Goal: Find contact information: Find contact information

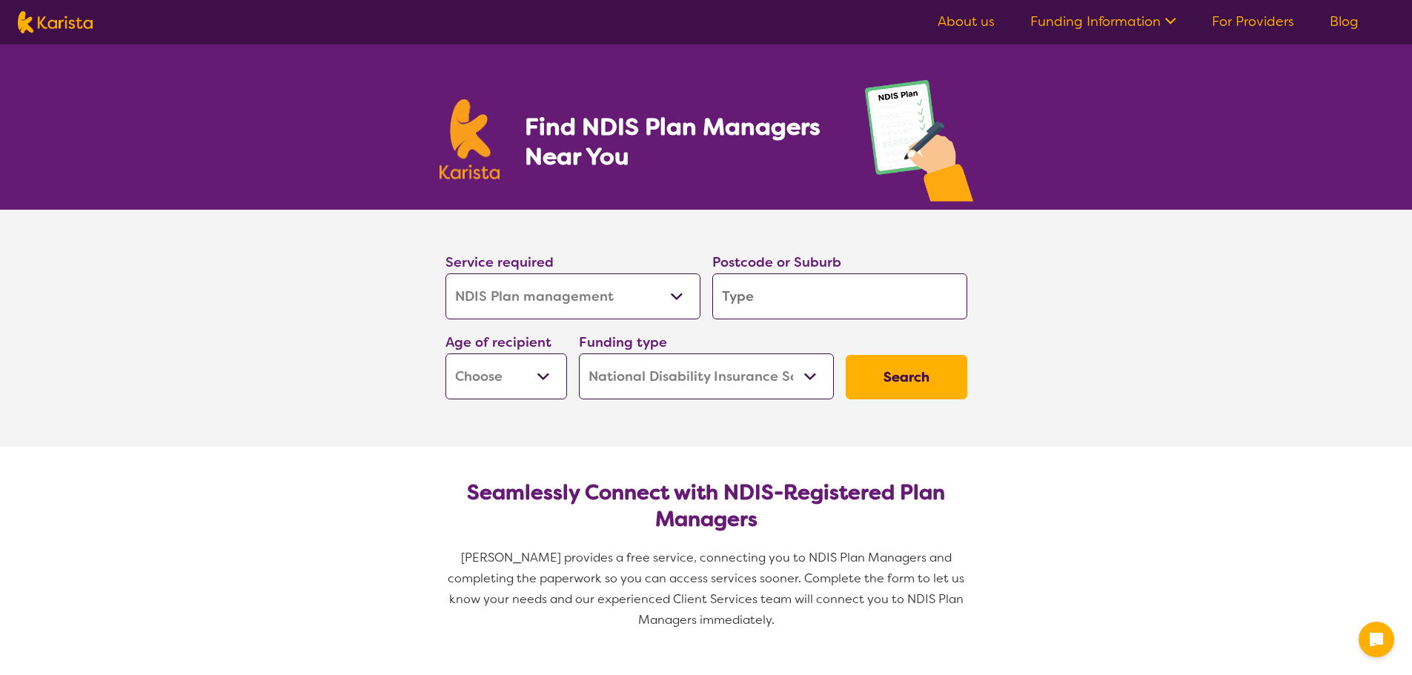
select select "NDIS Plan management"
select select "NDIS"
select select "NDIS Plan management"
select select "NDIS"
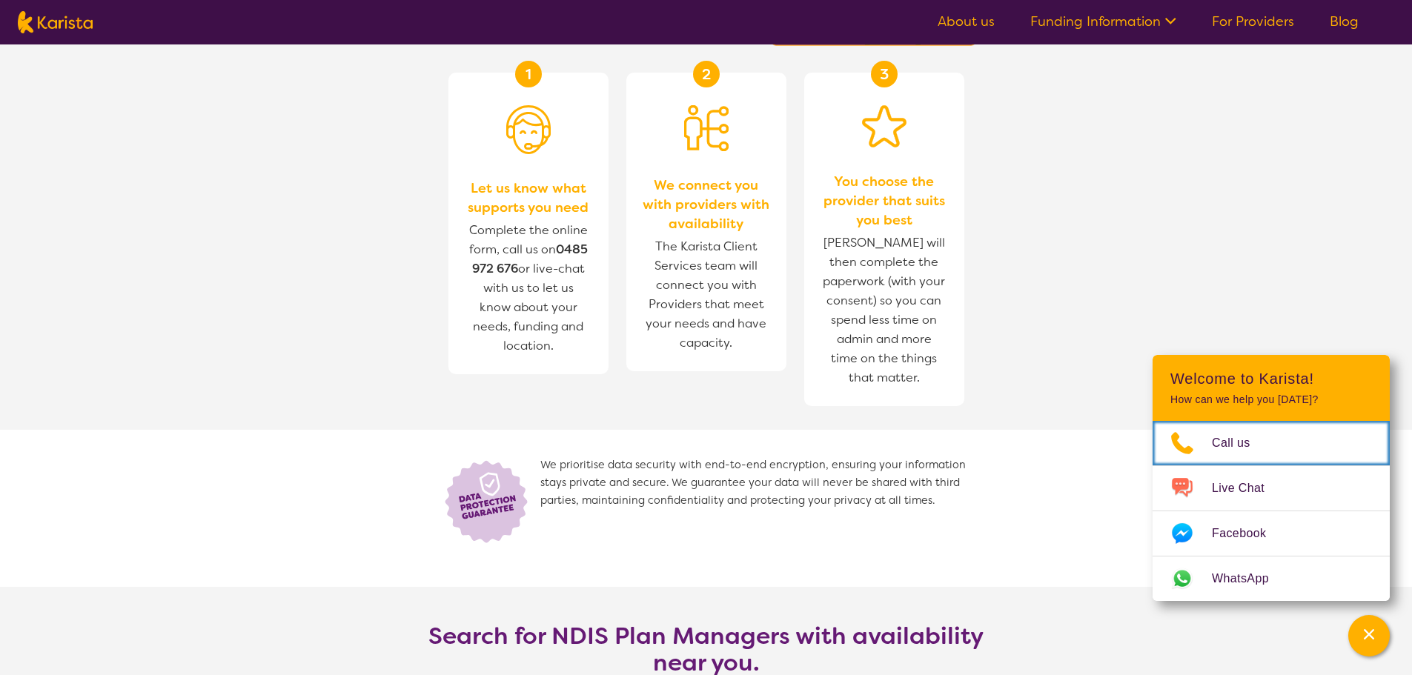
scroll to position [2600, 0]
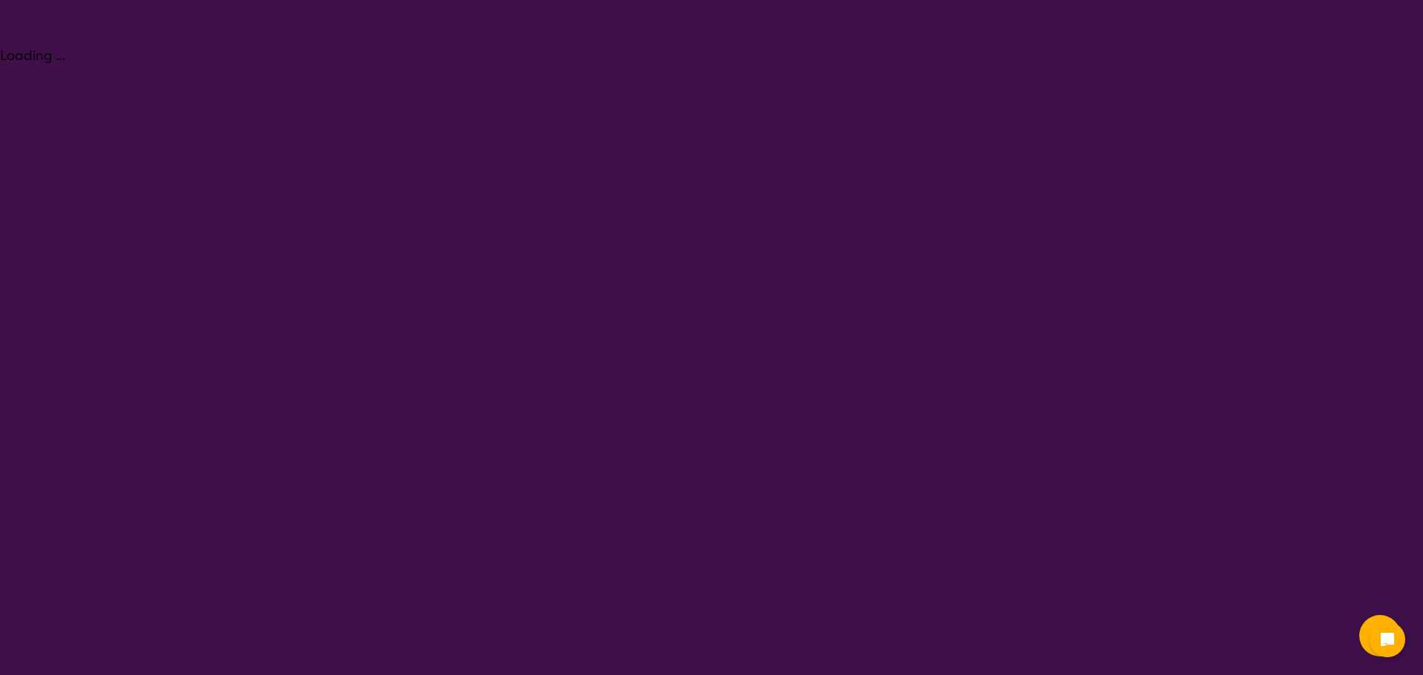
select select "NDIS Plan management"
select select "NDIS"
select select "NDIS Plan management"
select select "NDIS"
select select "NDIS Plan management"
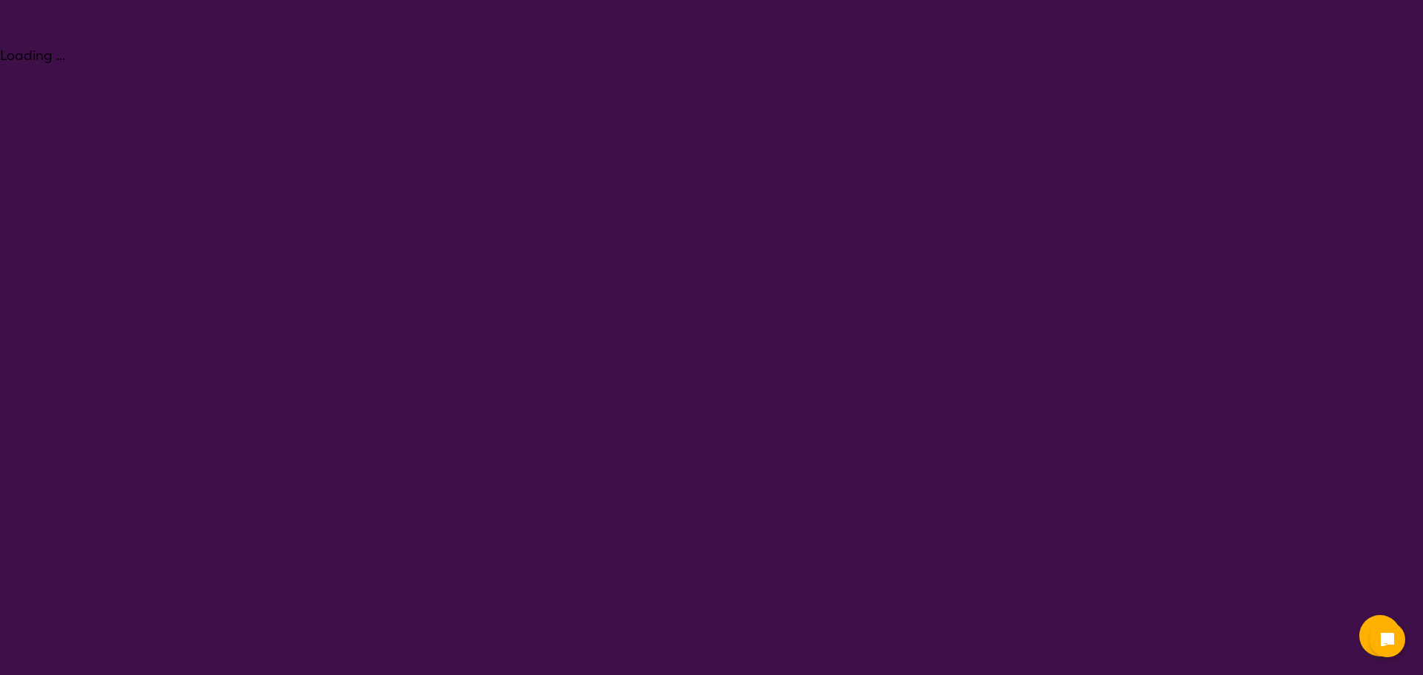
select select "NDIS"
select select "NDIS Plan management"
select select "NDIS"
select select "NDIS Plan management"
select select "NDIS"
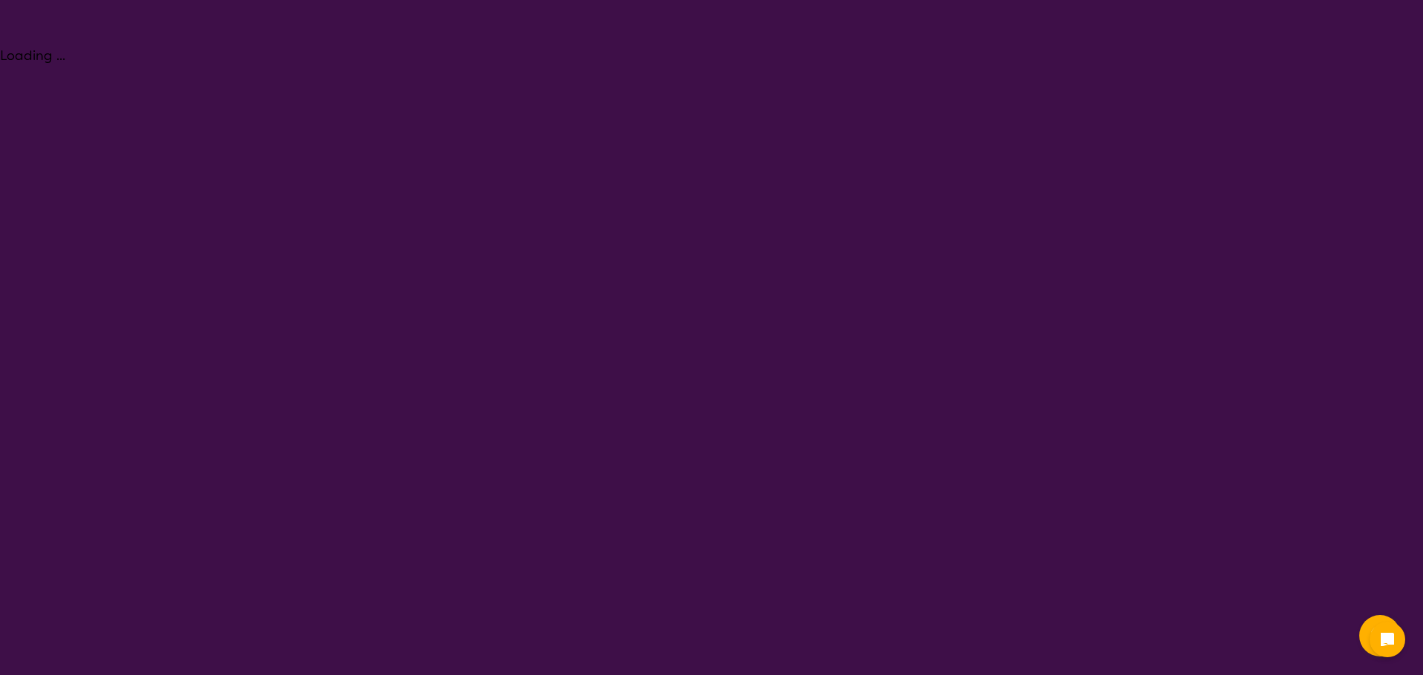
select select "NDIS Plan management"
select select "NDIS"
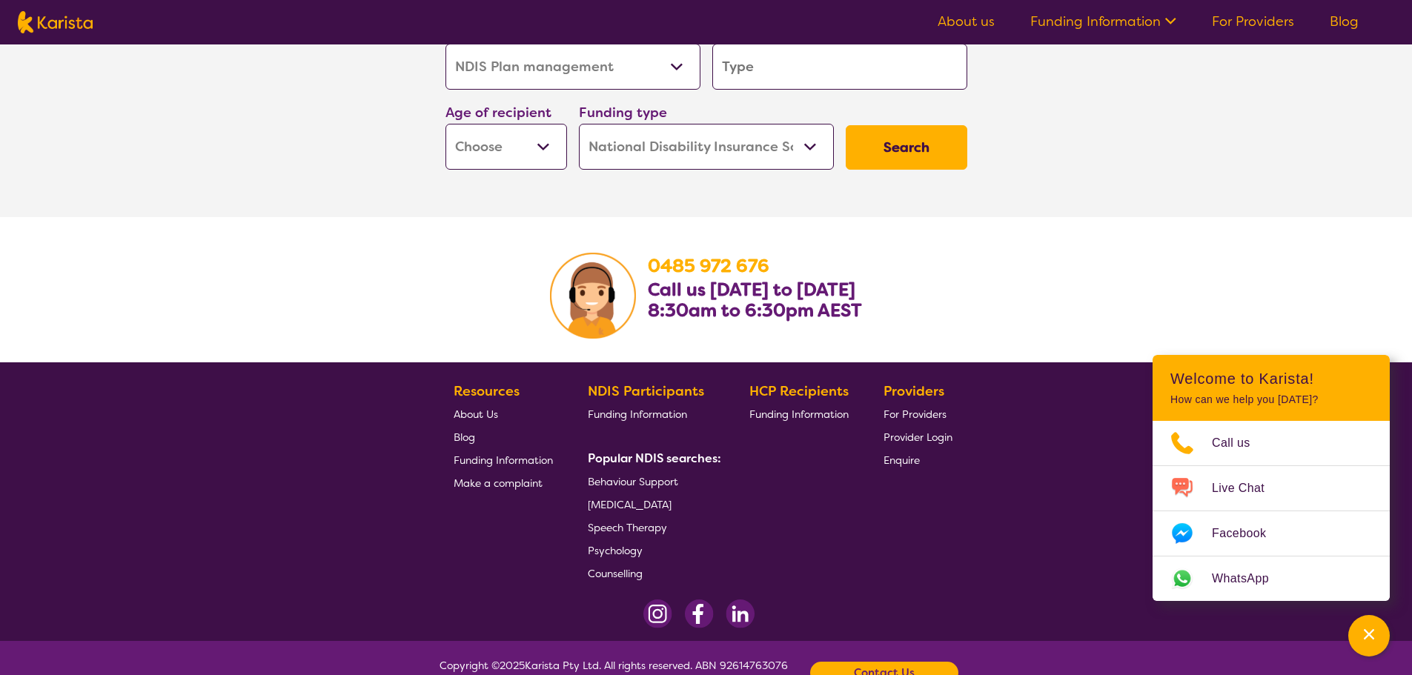
scroll to position [2600, 0]
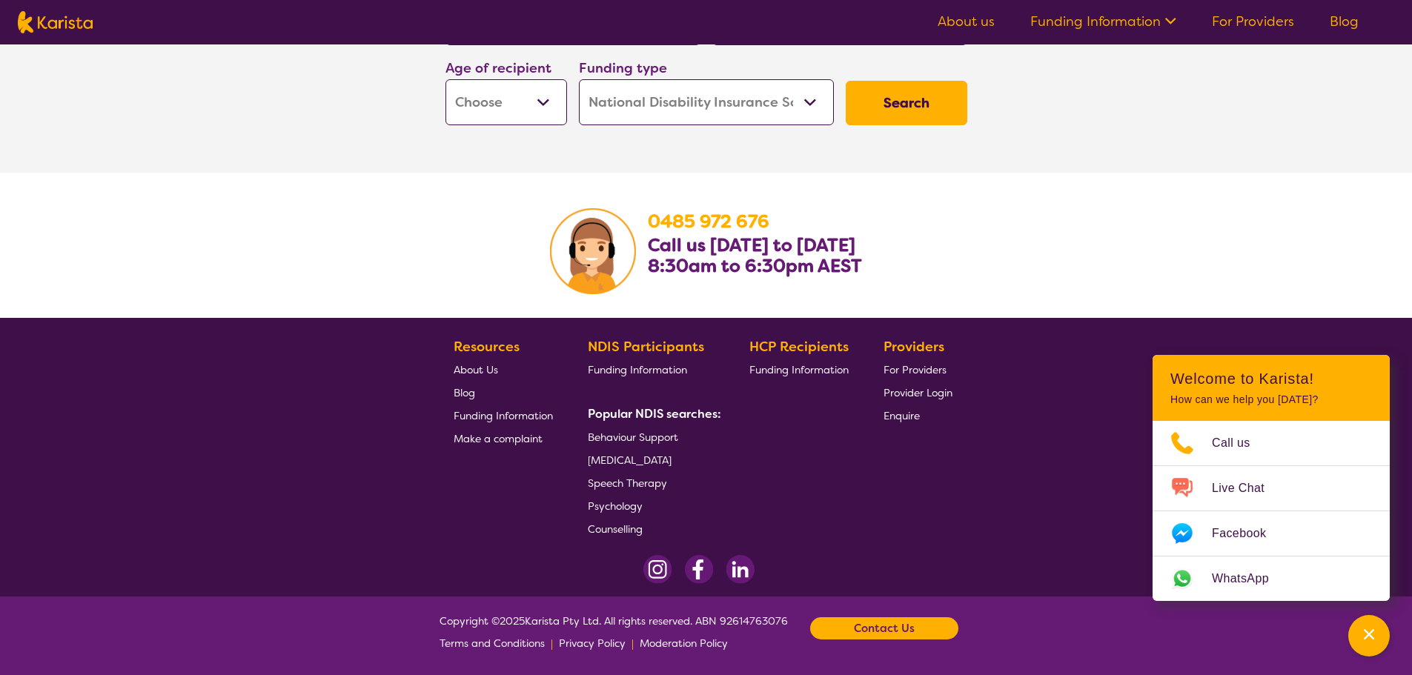
click at [860, 623] on b "Contact Us" at bounding box center [884, 628] width 61 height 22
click at [887, 630] on b "Contact Us" at bounding box center [884, 628] width 61 height 22
